Goal: Book appointment/travel/reservation

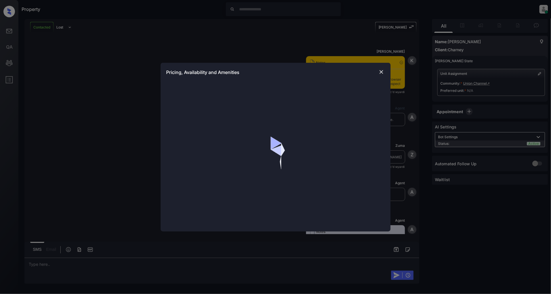
scroll to position [1548, 0]
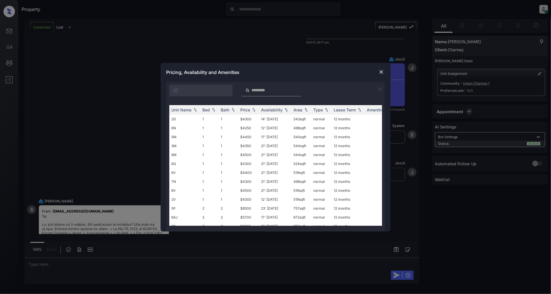
click at [383, 89] on img at bounding box center [380, 88] width 7 height 7
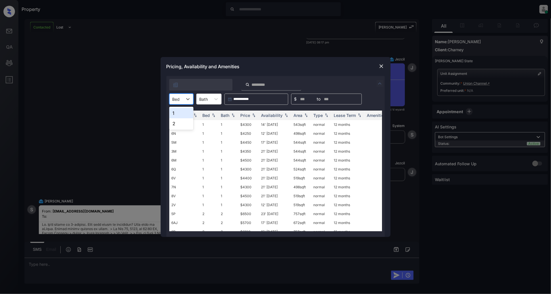
click at [176, 94] on div "Bed" at bounding box center [181, 98] width 24 height 11
click at [378, 67] on div "Pricing, Availability and Amenities" at bounding box center [276, 66] width 230 height 19
click at [381, 67] on img at bounding box center [382, 66] width 6 height 6
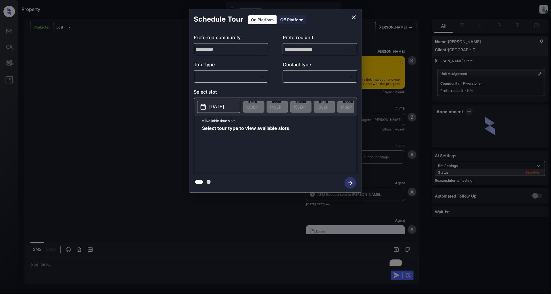
scroll to position [1087, 0]
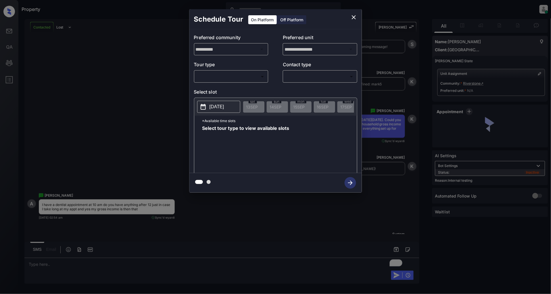
click at [246, 75] on body "Property [PERSON_NAME] Online Set yourself offline Set yourself on break Profil…" at bounding box center [275, 147] width 551 height 294
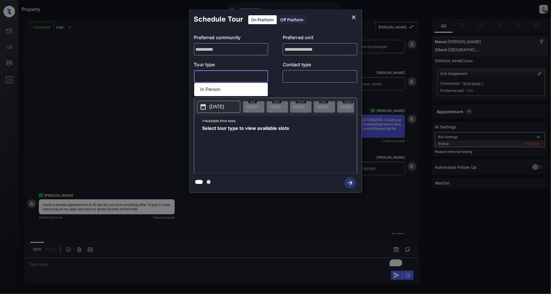
click at [221, 88] on li "In Person" at bounding box center [231, 89] width 71 height 10
type input "********"
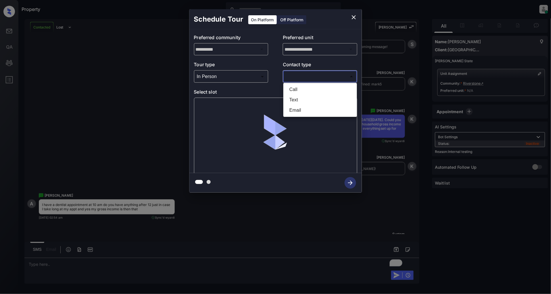
click at [325, 74] on body "Property [PERSON_NAME] Online Set yourself offline Set yourself on break Profil…" at bounding box center [275, 147] width 551 height 294
click at [295, 98] on li "Text" at bounding box center [320, 100] width 71 height 10
type input "****"
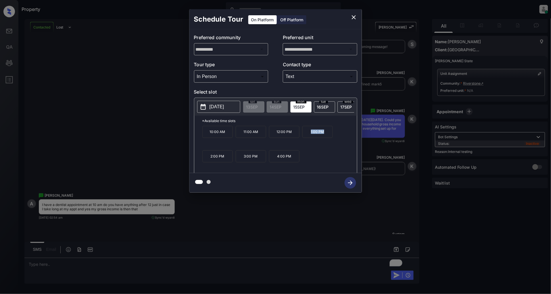
drag, startPoint x: 327, startPoint y: 137, endPoint x: 308, endPoint y: 137, distance: 18.7
click at [308, 137] on p "1:00 PM" at bounding box center [318, 132] width 30 height 12
copy p "1:00 PM"
drag, startPoint x: 224, startPoint y: 160, endPoint x: 199, endPoint y: 159, distance: 25.6
click at [199, 159] on div "*Available time slots 10:00 AM 11:00 AM 12:00 PM 1:00 PM 2:00 PM 3:00 PM 4:00 PM" at bounding box center [275, 145] width 163 height 59
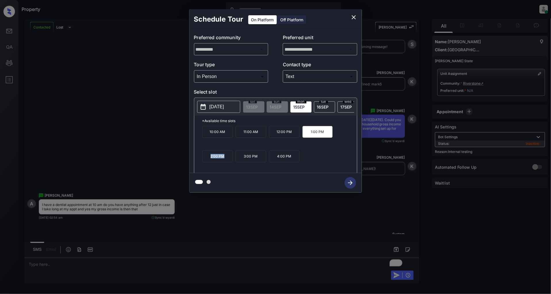
copy p "2:00 PM"
click at [356, 17] on icon "close" at bounding box center [354, 17] width 7 height 7
